Goal: Contribute content

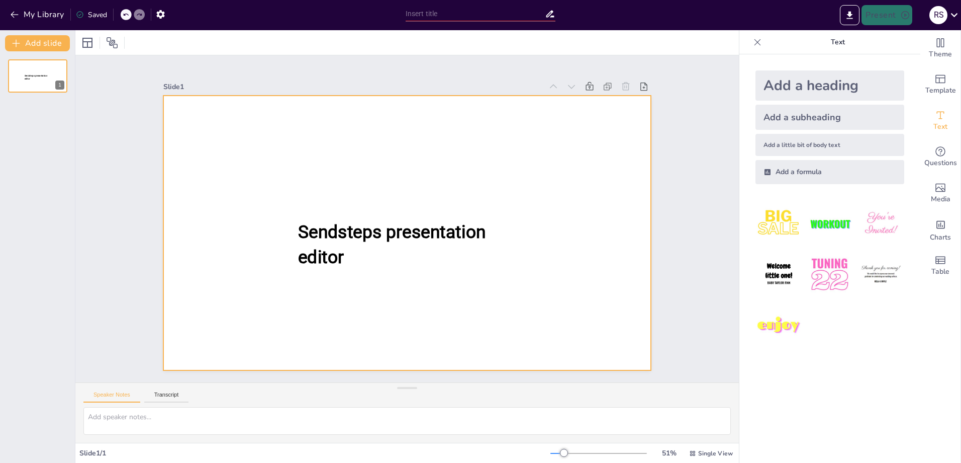
type input "New Sendsteps"
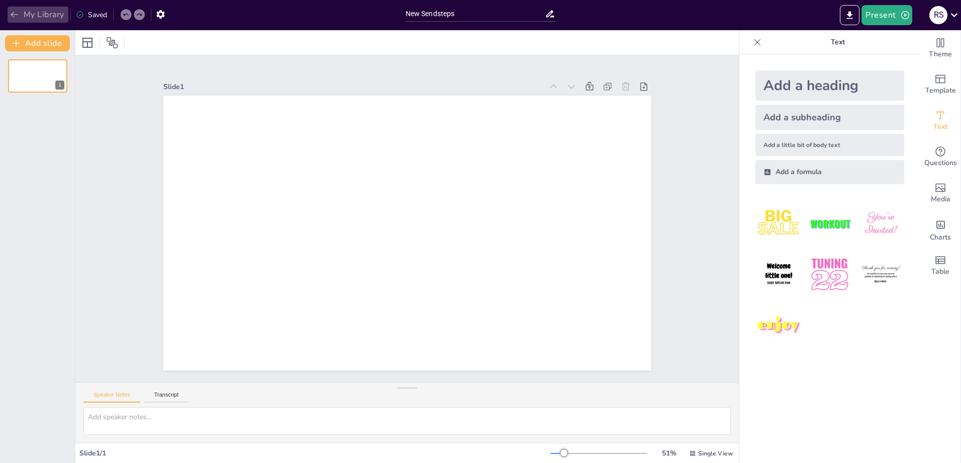
click at [20, 21] on button "My Library" at bounding box center [38, 15] width 61 height 16
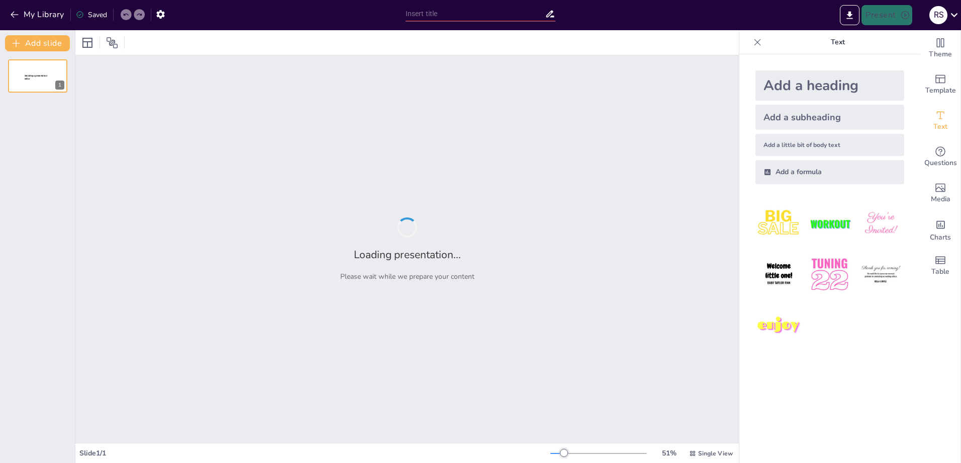
type input "Transforming Cleveland's Entertainment Landscape: The Vision and Mission of GET…"
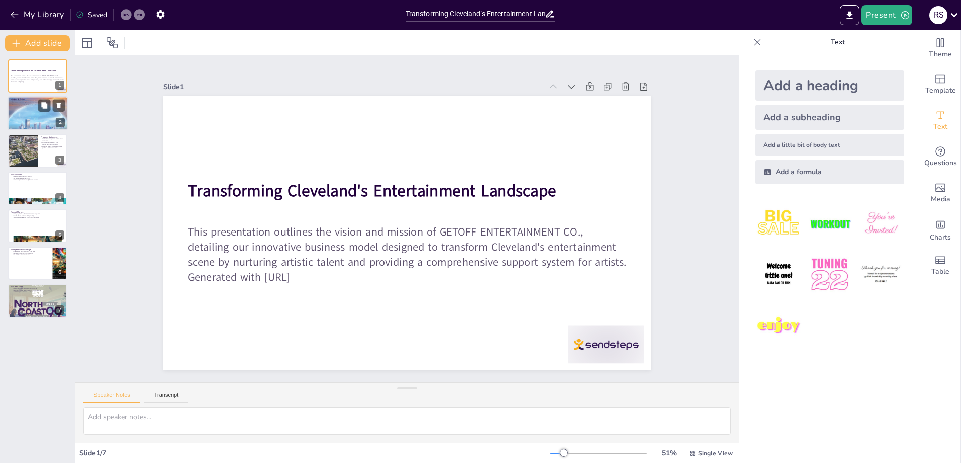
click at [18, 114] on div at bounding box center [38, 113] width 60 height 78
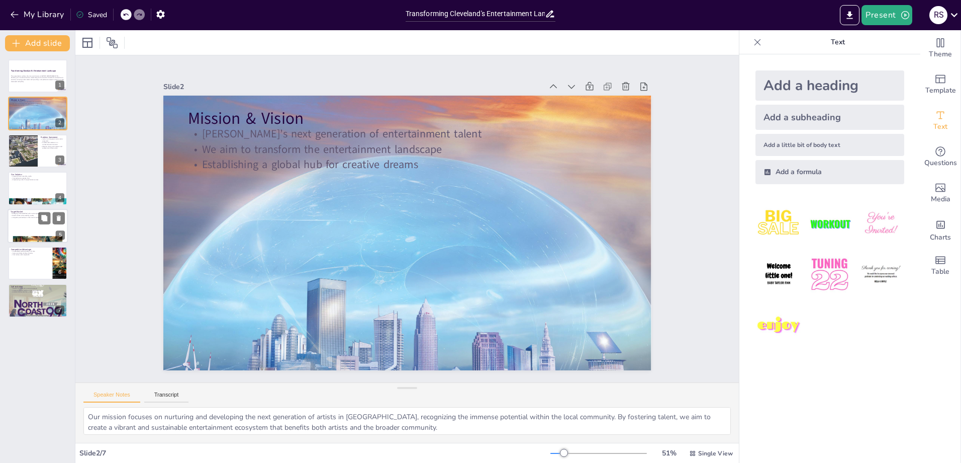
click at [36, 235] on div at bounding box center [38, 226] width 60 height 34
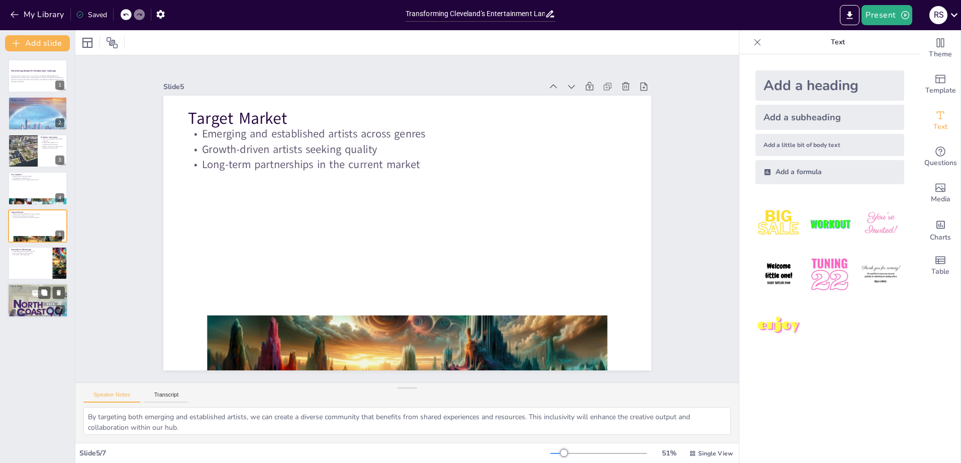
click at [30, 302] on div at bounding box center [38, 300] width 60 height 45
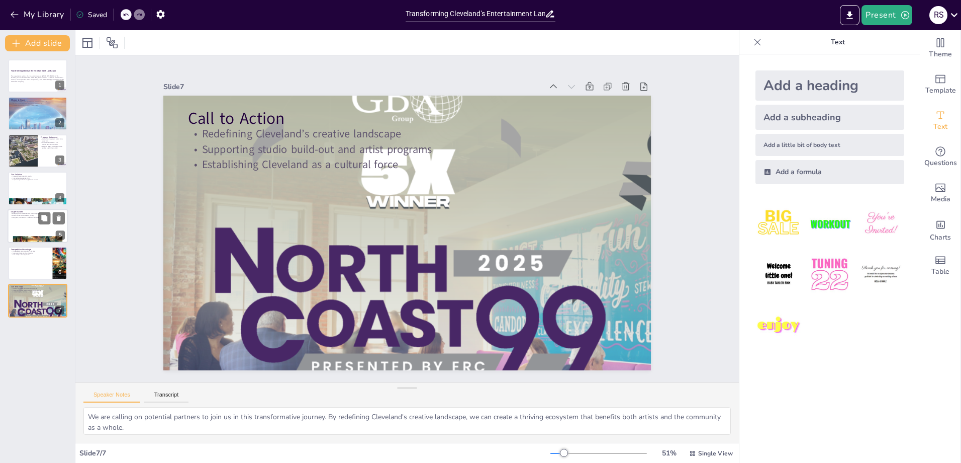
click at [20, 227] on div at bounding box center [38, 226] width 60 height 34
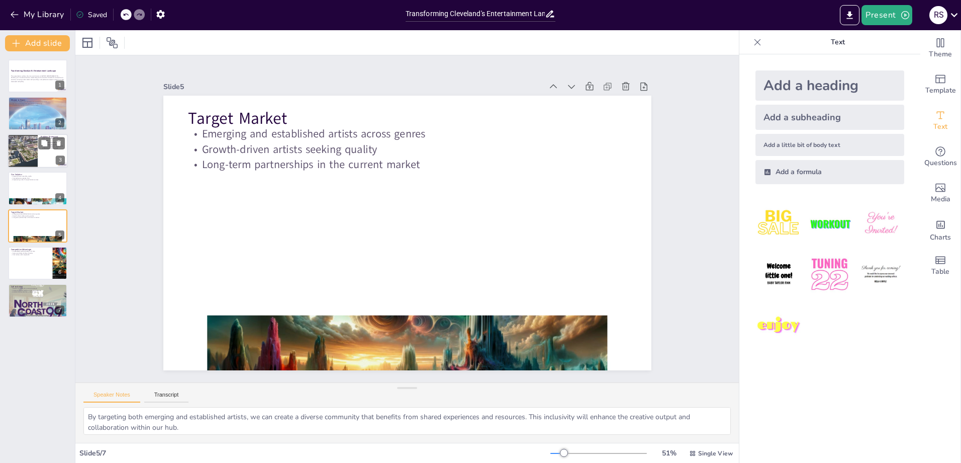
click at [30, 142] on div at bounding box center [22, 151] width 54 height 34
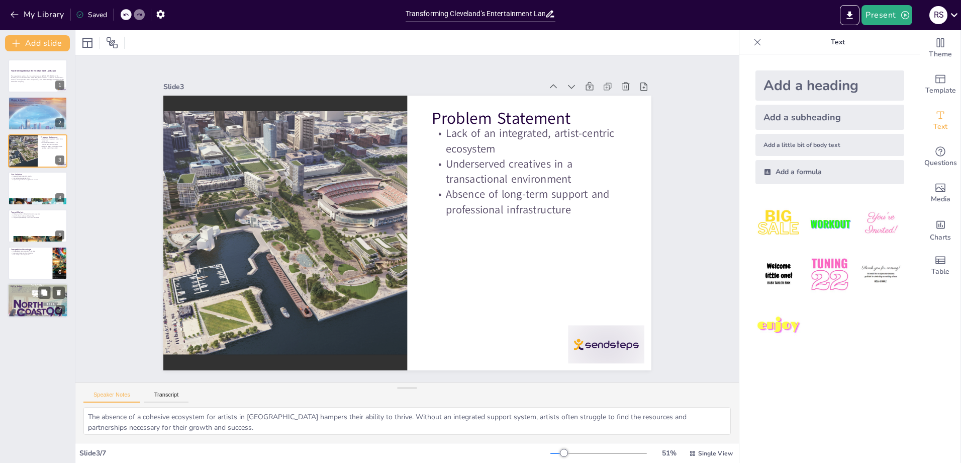
click at [17, 302] on div at bounding box center [38, 300] width 60 height 45
type textarea "We are calling on potential partners to join us in this transformative journey.…"
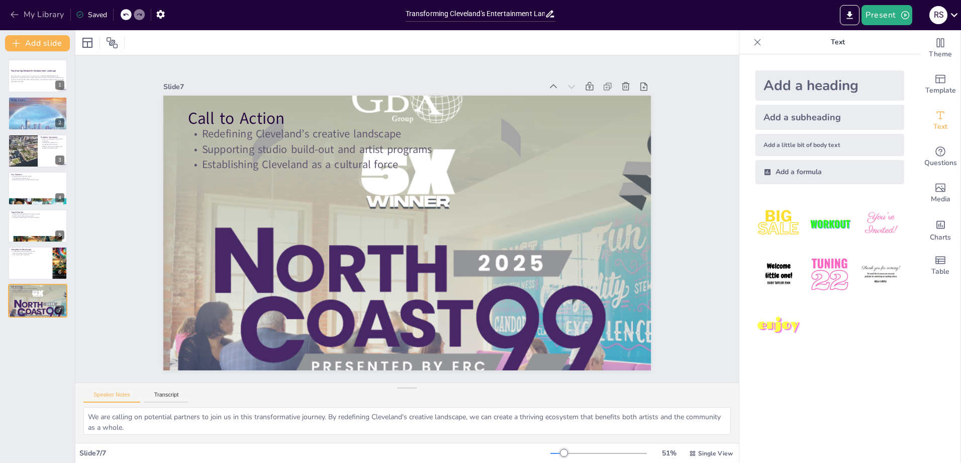
click at [34, 11] on button "My Library" at bounding box center [38, 15] width 61 height 16
